Goal: Transaction & Acquisition: Book appointment/travel/reservation

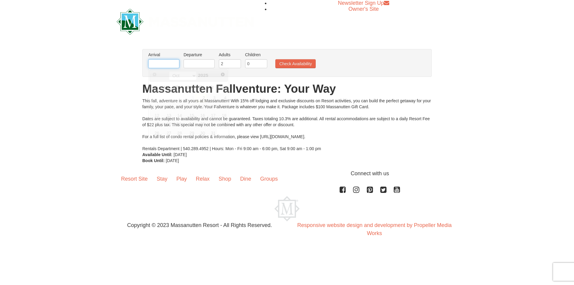
click at [173, 63] on input "text" at bounding box center [163, 63] width 31 height 9
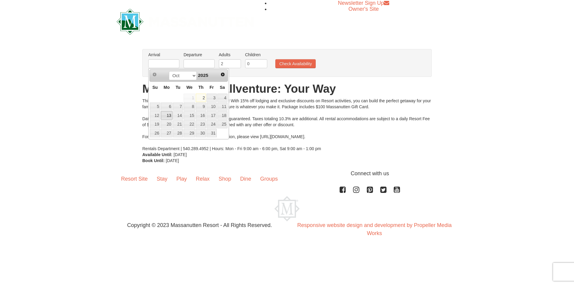
click at [169, 112] on link "13" at bounding box center [166, 115] width 11 height 8
type input "[DATE]"
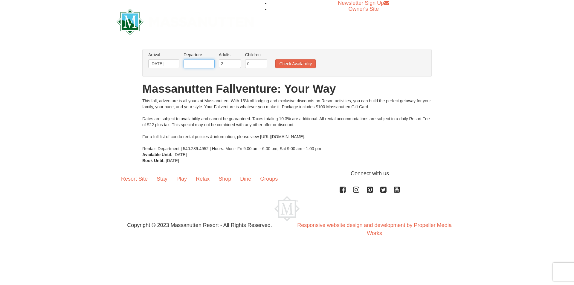
click at [191, 63] on input "text" at bounding box center [199, 63] width 31 height 9
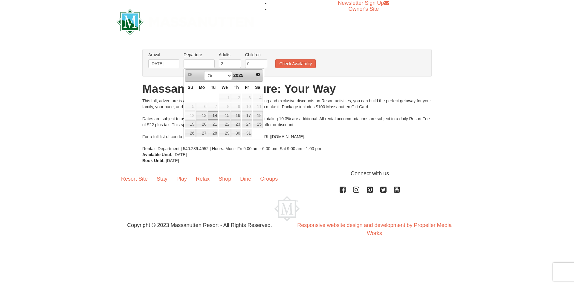
click at [212, 119] on link "14" at bounding box center [213, 115] width 10 height 8
type input "[DATE]"
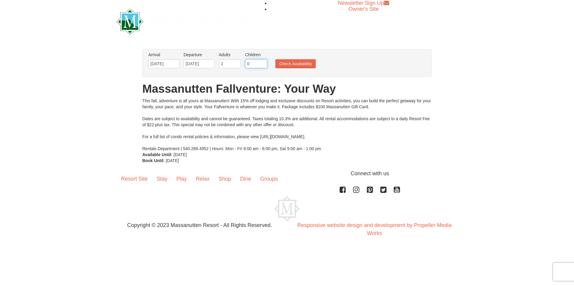
click at [252, 64] on input "0" at bounding box center [256, 63] width 22 height 9
type input "1"
click at [264, 62] on input "1" at bounding box center [256, 63] width 22 height 9
click at [286, 57] on ul "Arrival Please format dates MM/DD/YYYY Please format dates MM/DD/YYYY [DATE] De…" at bounding box center [284, 61] width 274 height 19
click at [284, 65] on button "Check Availability" at bounding box center [296, 63] width 40 height 9
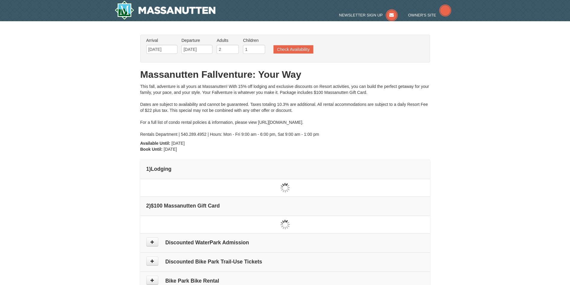
type input "[DATE]"
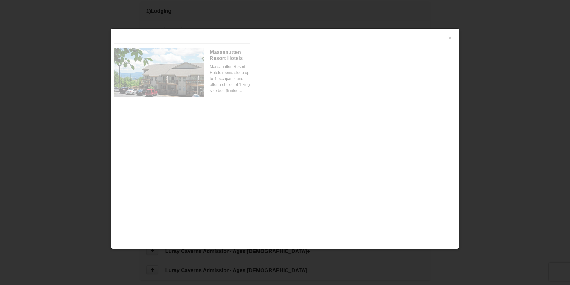
scroll to position [183, 0]
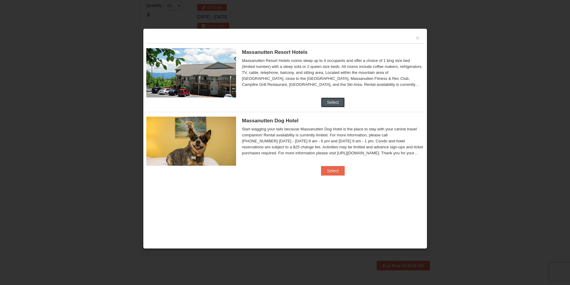
click at [322, 99] on button "Select" at bounding box center [333, 103] width 24 height 10
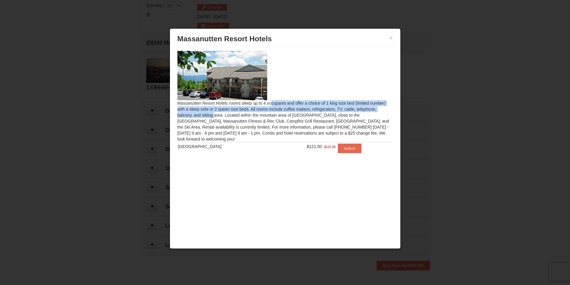
drag, startPoint x: 198, startPoint y: 106, endPoint x: 346, endPoint y: 109, distance: 148.4
click at [346, 109] on div "Massanutten Resort Hotels rooms sleep up to 4 occupants and offer a choice of 1…" at bounding box center [285, 105] width 224 height 118
click at [350, 152] on button "Select" at bounding box center [350, 149] width 24 height 10
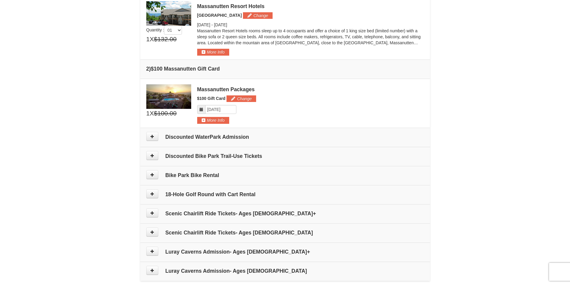
click at [323, 137] on h4 "Discounted WaterPark Admission" at bounding box center [285, 137] width 278 height 6
click at [151, 137] on icon at bounding box center [152, 136] width 4 height 4
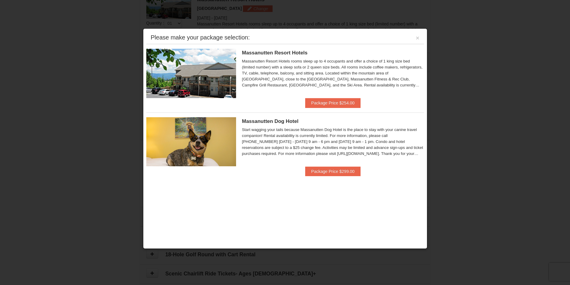
scroll to position [184, 0]
click at [330, 98] on button "Package Price $254.00" at bounding box center [332, 103] width 55 height 10
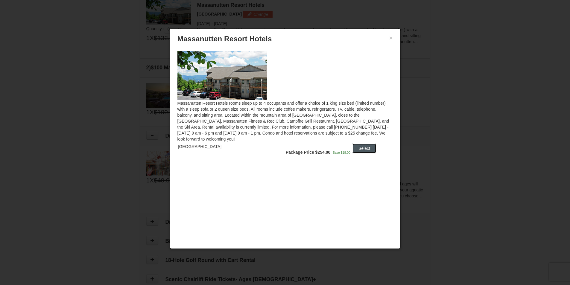
click at [361, 145] on button "Select" at bounding box center [364, 149] width 24 height 10
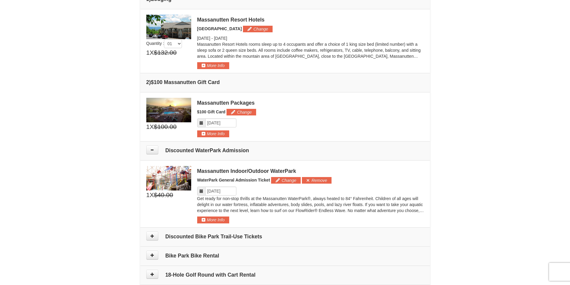
scroll to position [180, 0]
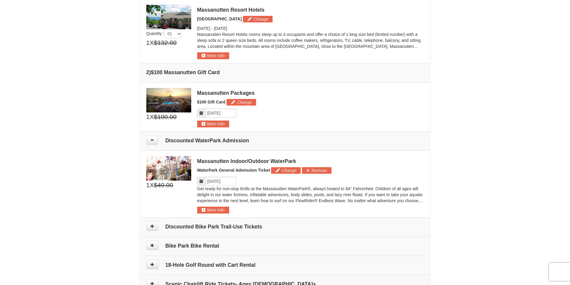
drag, startPoint x: 264, startPoint y: 142, endPoint x: 187, endPoint y: 137, distance: 77.3
click at [187, 137] on td "Discounted WaterPark Admission" at bounding box center [285, 140] width 290 height 19
drag, startPoint x: 196, startPoint y: 158, endPoint x: 299, endPoint y: 158, distance: 102.9
click at [299, 158] on div "1 X $40.00 $33.00 Massanutten Indoor/Outdoor WaterPark Add" at bounding box center [285, 184] width 278 height 57
copy div "Massanutten Indoor/Outdoor WaterPark"
